Goal: Information Seeking & Learning: Learn about a topic

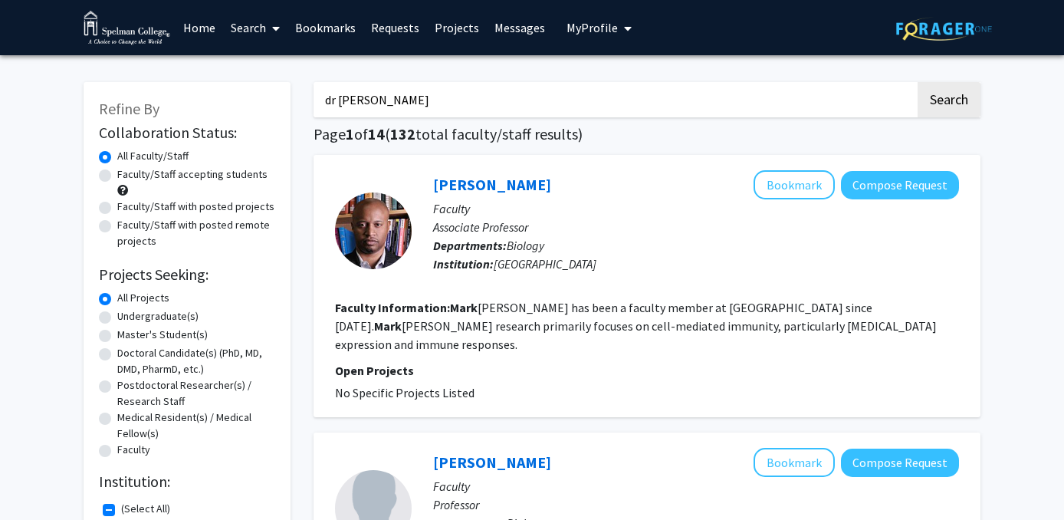
click at [236, 179] on label "Faculty/Staff accepting students" at bounding box center [192, 174] width 150 height 16
click at [127, 176] on input "Faculty/Staff accepting students" at bounding box center [122, 171] width 10 height 10
radio input "true"
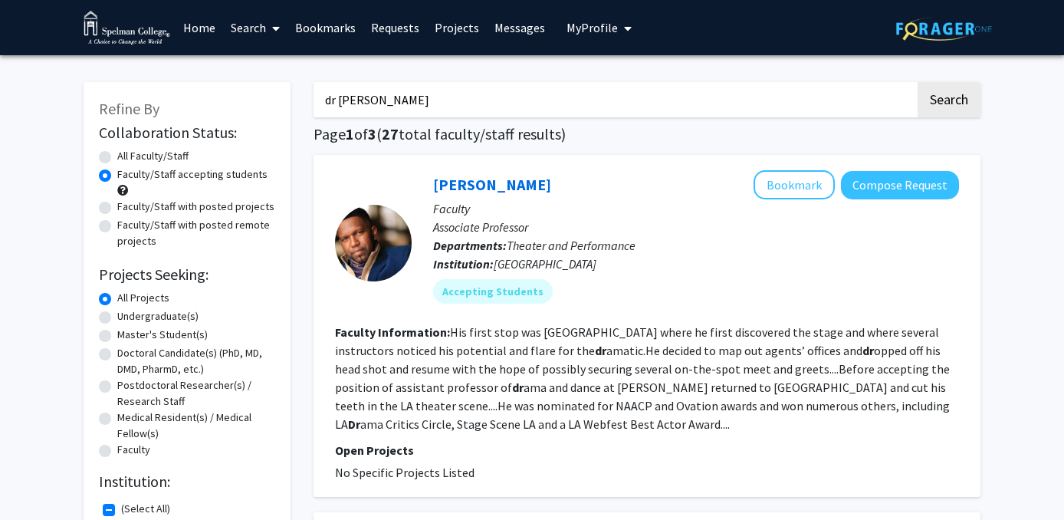
click at [413, 98] on input "dr [PERSON_NAME]" at bounding box center [614, 99] width 602 height 35
type input "d"
click at [917, 82] on button "Search" at bounding box center [948, 99] width 63 height 35
radio input "true"
checkbox input "false"
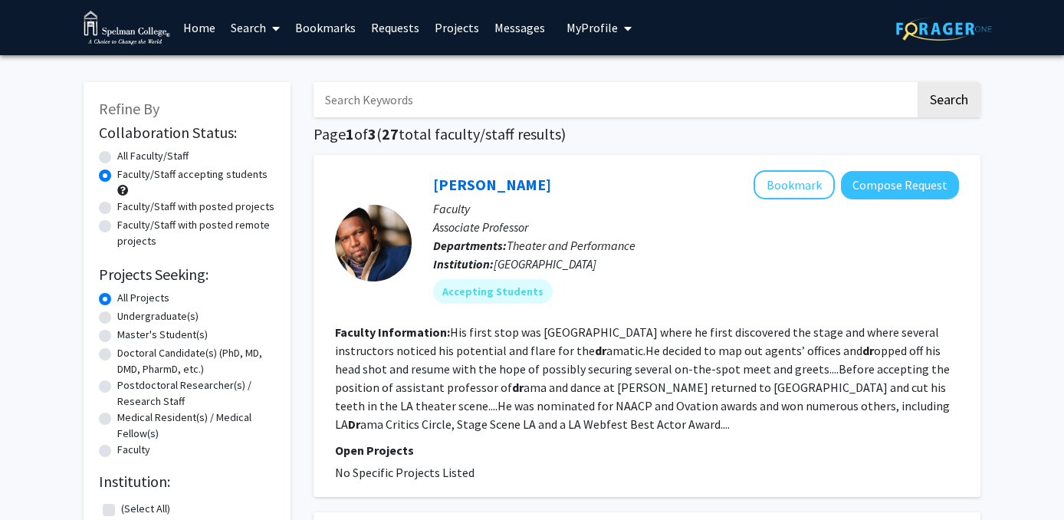
checkbox input "false"
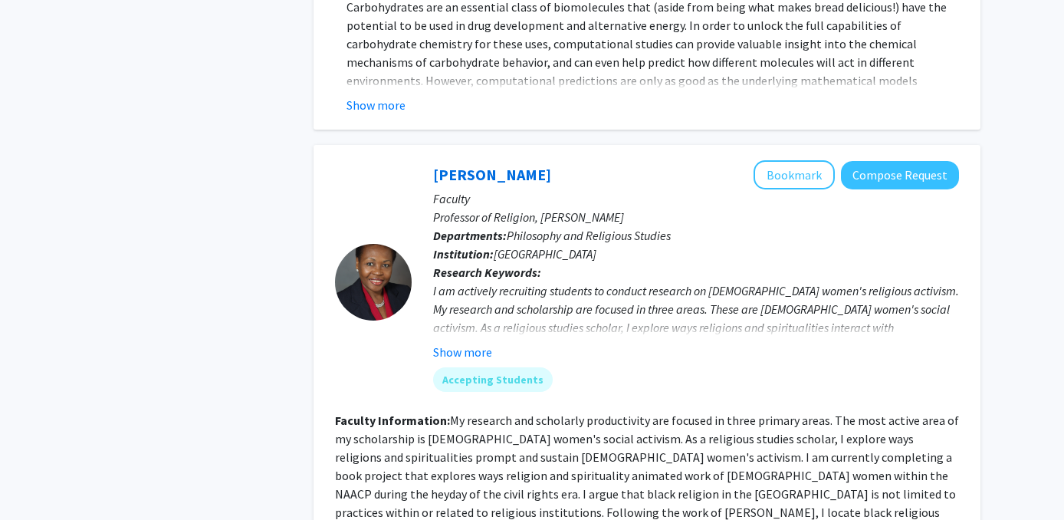
scroll to position [1446, 0]
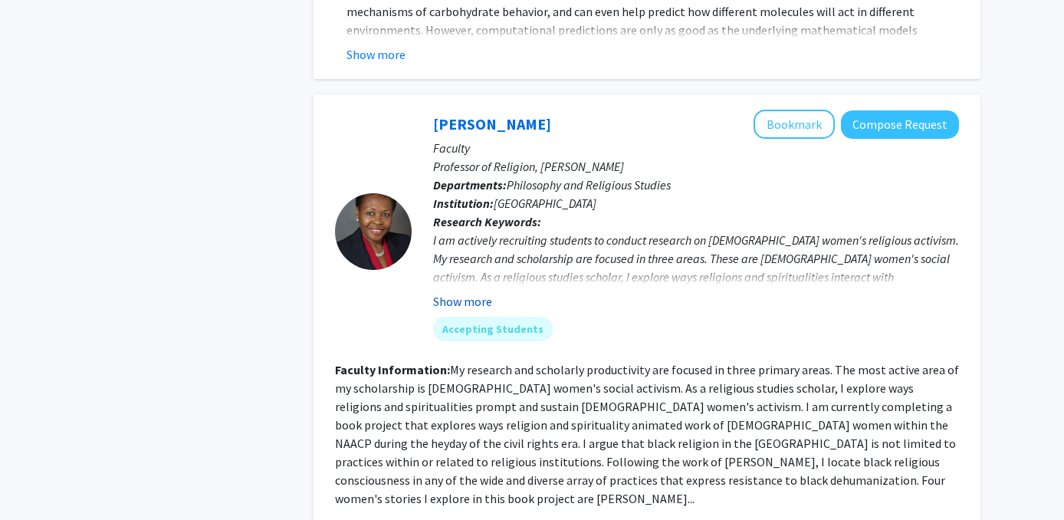
click at [479, 292] on button "Show more" at bounding box center [462, 301] width 59 height 18
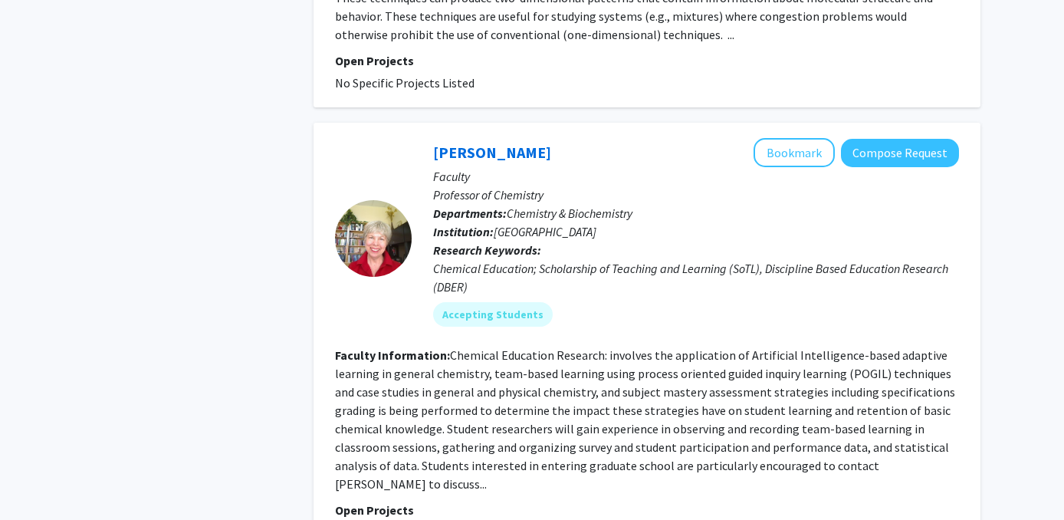
scroll to position [4982, 0]
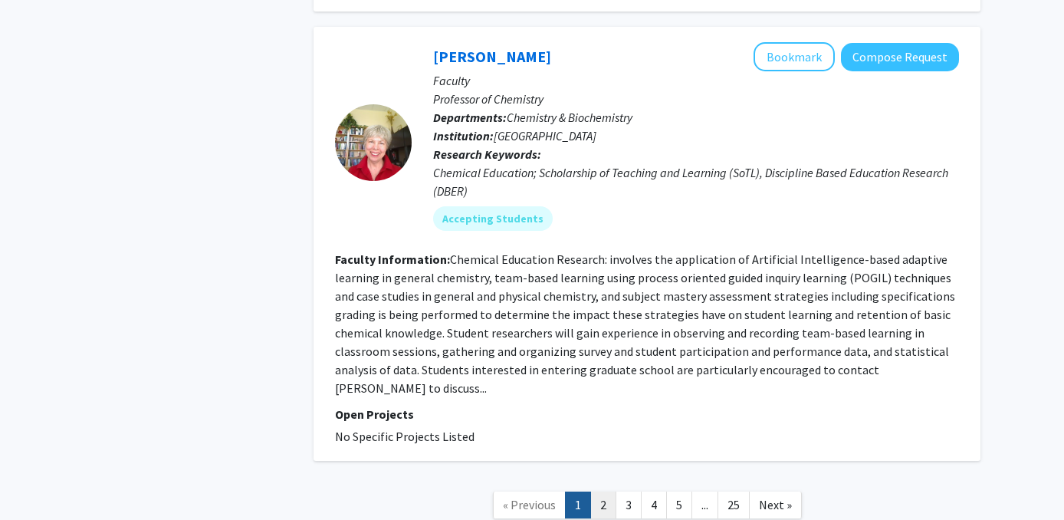
click at [608, 491] on link "2" at bounding box center [603, 504] width 26 height 27
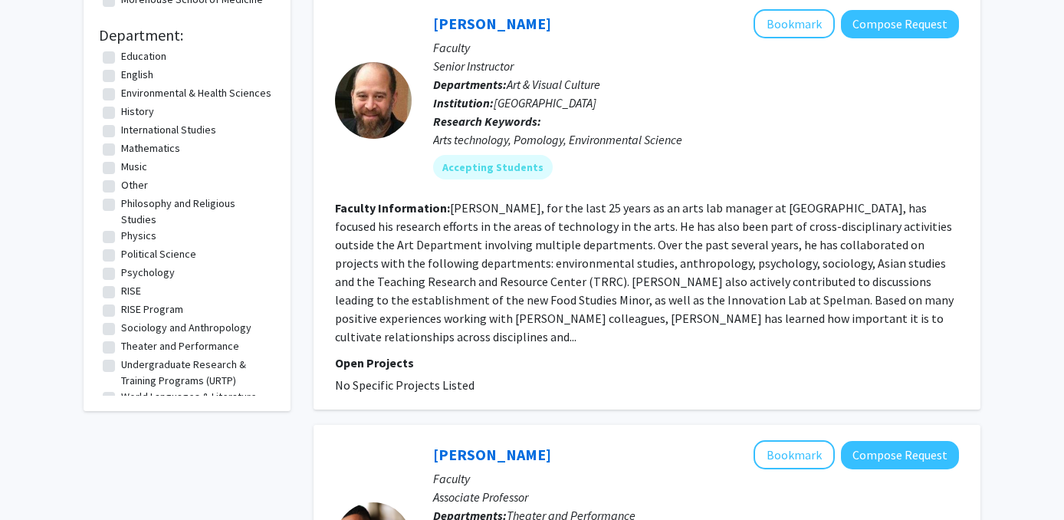
scroll to position [185, 0]
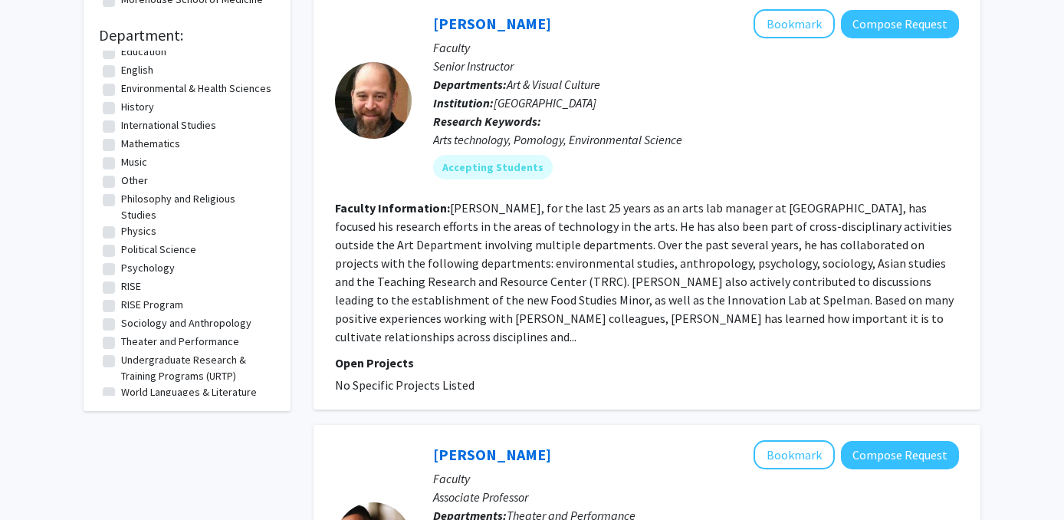
click at [163, 260] on label "Psychology" at bounding box center [148, 268] width 54 height 16
click at [131, 260] on input "Psychology" at bounding box center [126, 265] width 10 height 10
checkbox input "true"
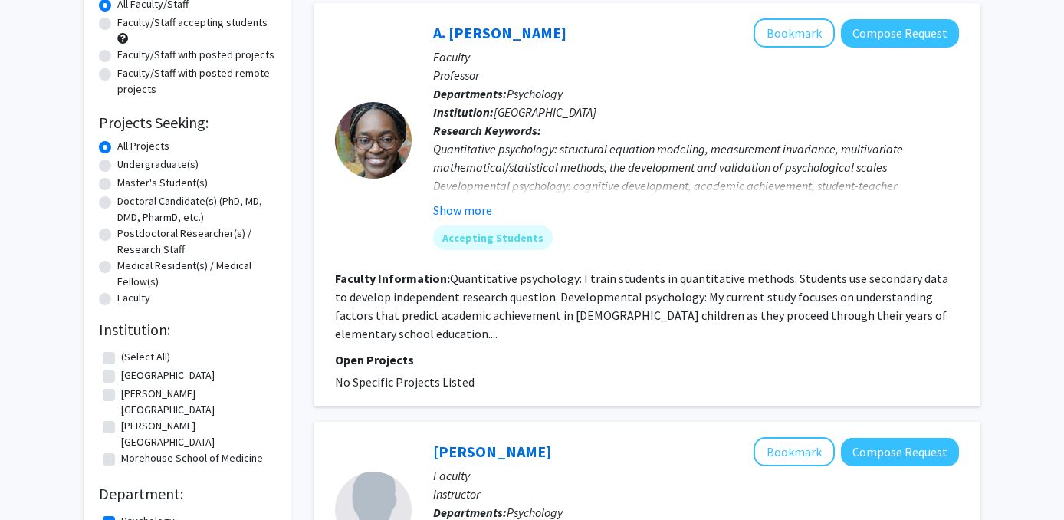
scroll to position [148, 0]
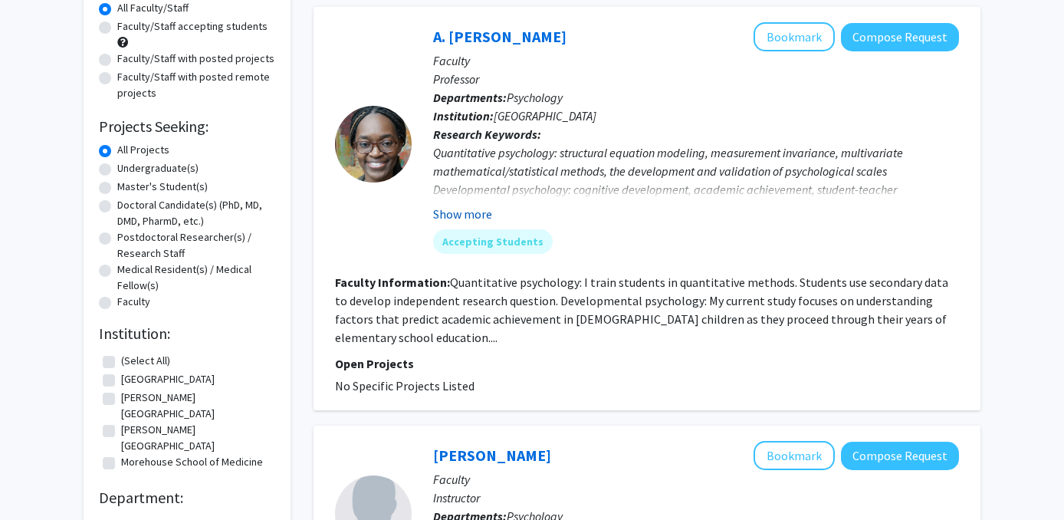
click at [464, 206] on button "Show more" at bounding box center [462, 214] width 59 height 18
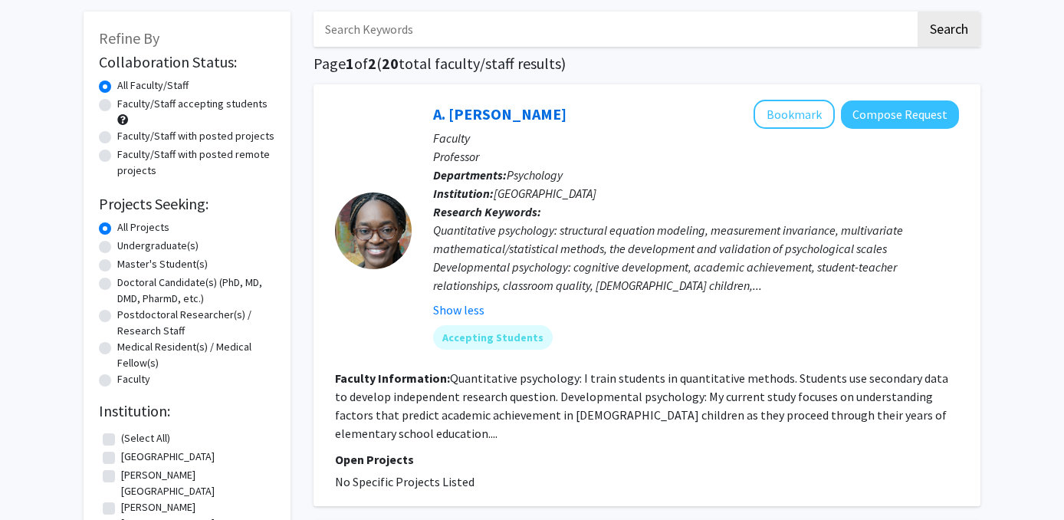
scroll to position [0, 0]
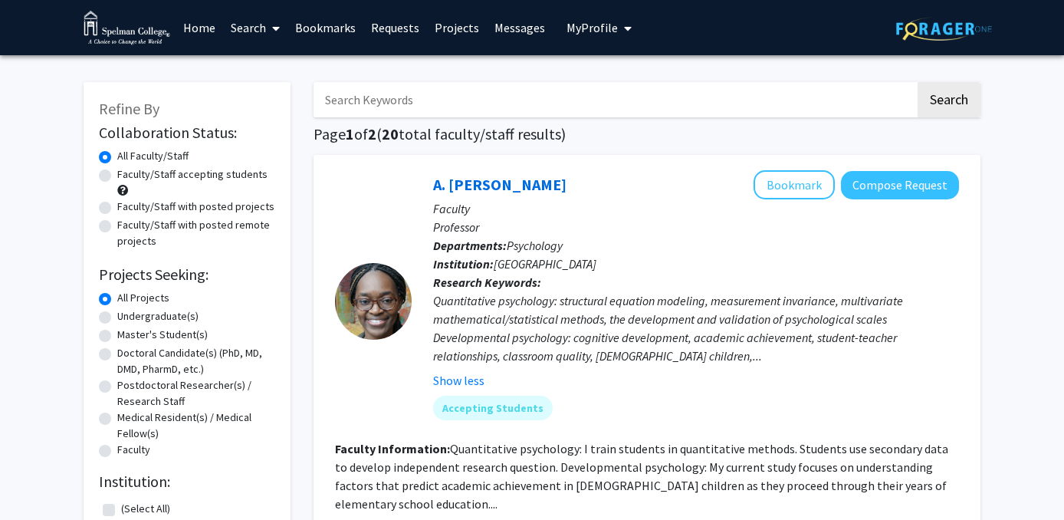
click at [202, 25] on link "Home" at bounding box center [199, 28] width 48 height 54
